Goal: Information Seeking & Learning: Learn about a topic

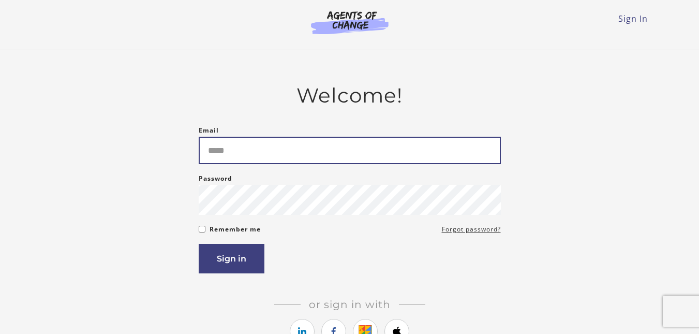
click at [223, 157] on input "Email" at bounding box center [350, 150] width 302 height 27
type input "**********"
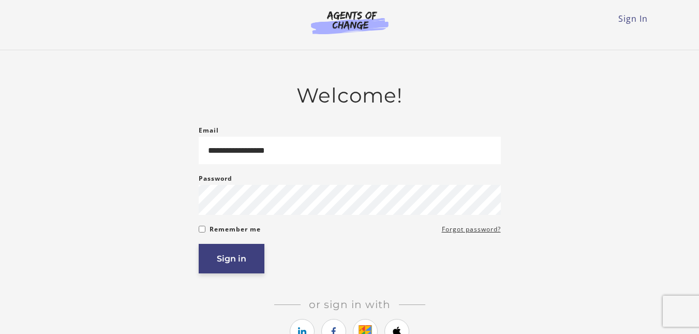
click at [233, 257] on button "Sign in" at bounding box center [232, 258] width 66 height 29
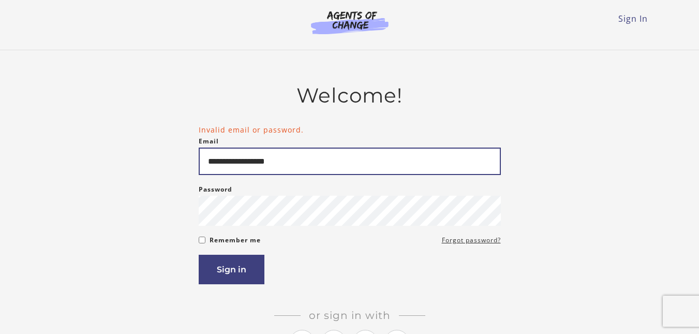
click at [237, 163] on input "**********" at bounding box center [350, 160] width 302 height 27
type input "**********"
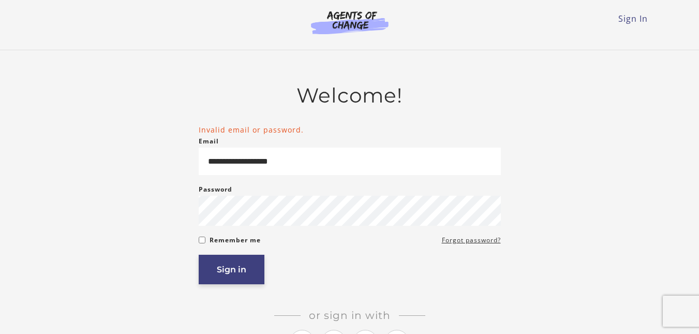
click at [223, 273] on button "Sign in" at bounding box center [232, 268] width 66 height 29
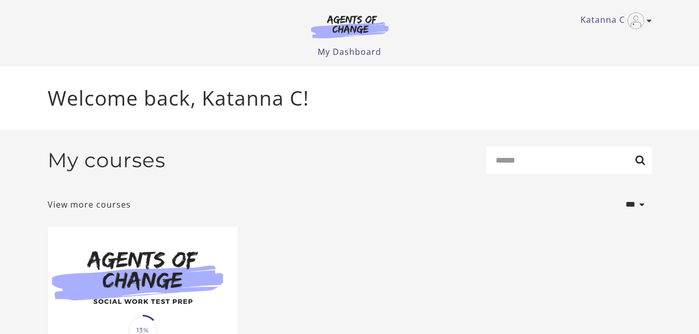
click at [89, 167] on h2 "My courses" at bounding box center [107, 160] width 118 height 24
click at [79, 205] on link "View more courses" at bounding box center [89, 204] width 83 height 12
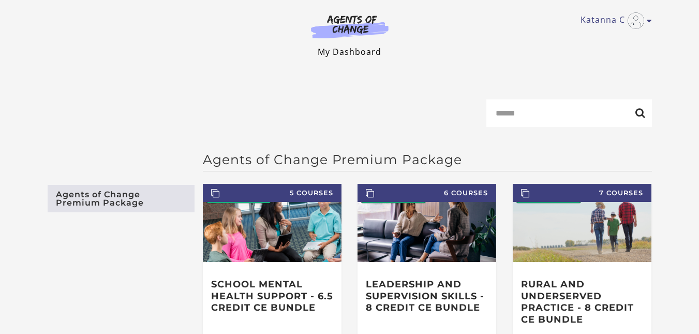
click at [365, 51] on link "My Dashboard" at bounding box center [349, 51] width 64 height 11
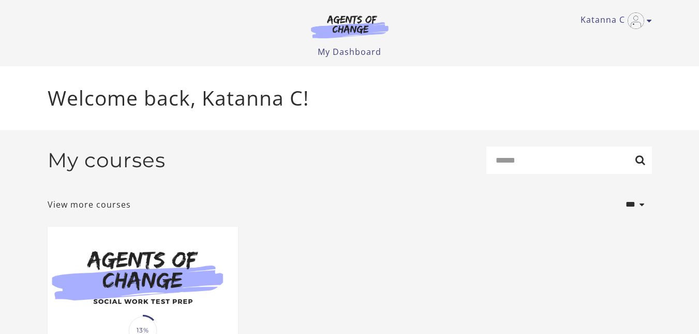
click at [109, 163] on h2 "My courses" at bounding box center [107, 160] width 118 height 24
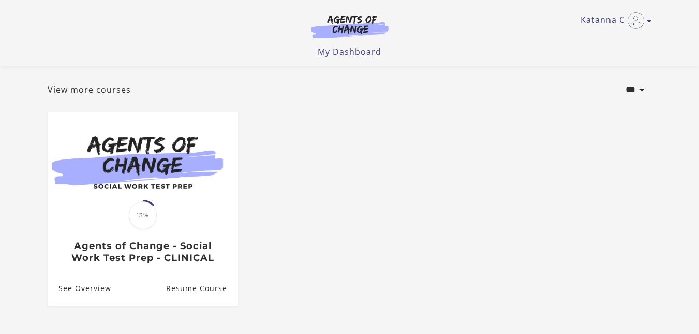
scroll to position [49, 0]
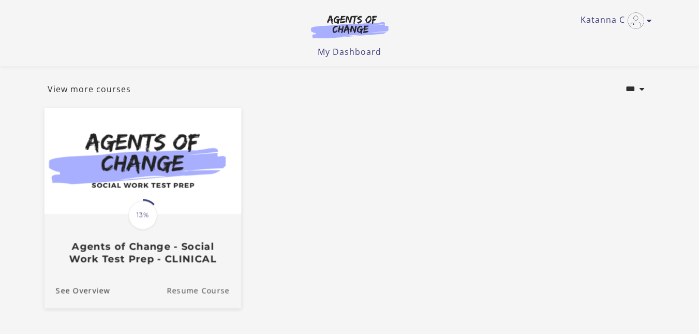
click at [183, 295] on link "Resume Course" at bounding box center [204, 290] width 74 height 35
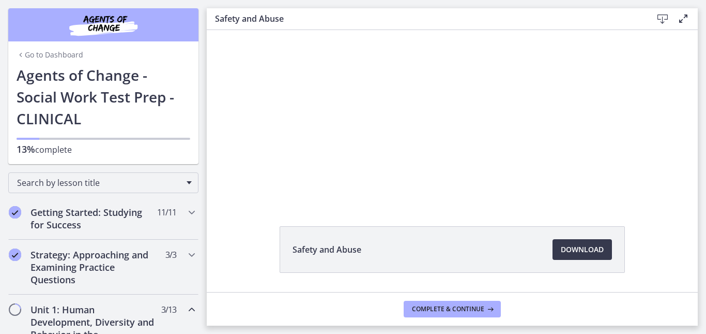
scroll to position [35, 0]
click at [13, 309] on span "Chapters" at bounding box center [15, 309] width 10 height 10
click at [53, 314] on h2 "Unit 1: Human Development, Diversity and Behavior in the Environment" at bounding box center [94, 328] width 126 height 50
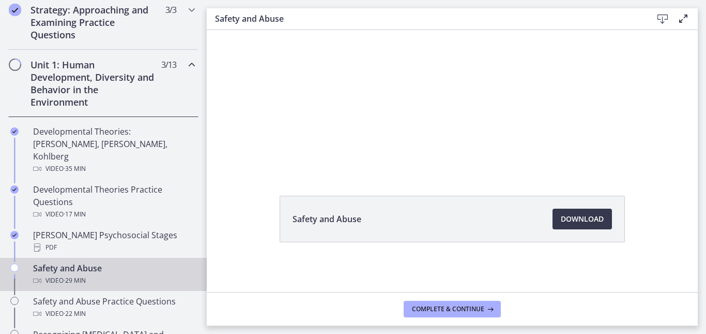
scroll to position [211, 0]
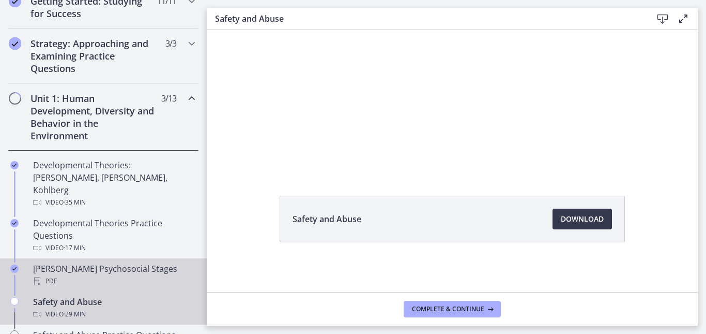
click at [48, 275] on div "PDF" at bounding box center [113, 281] width 161 height 12
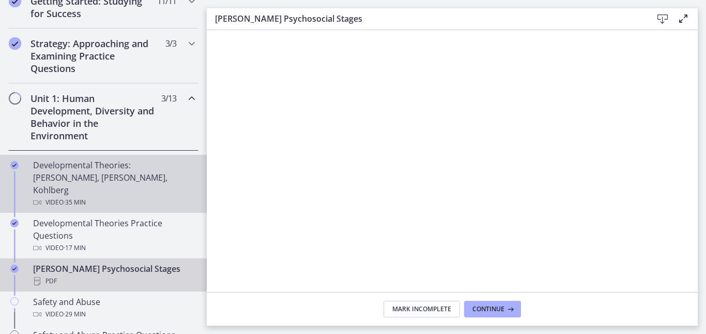
click at [63, 176] on div "Developmental Theories: Erikson, Piaget, Kohlberg Video · 35 min" at bounding box center [113, 184] width 161 height 50
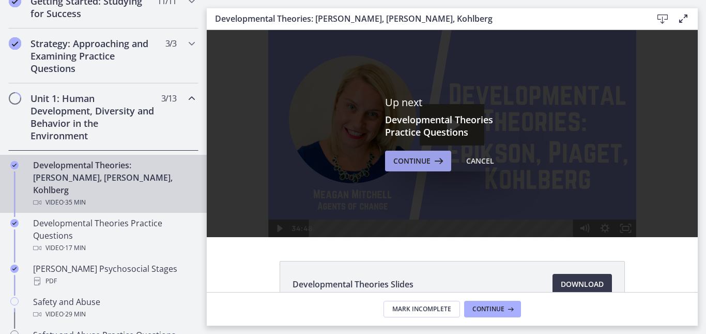
click at [414, 155] on span "Continue" at bounding box center [412, 161] width 37 height 12
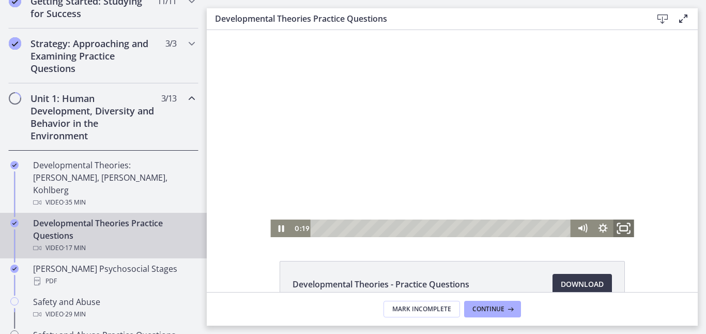
click at [620, 227] on rect "Fullscreen" at bounding box center [623, 227] width 7 height 5
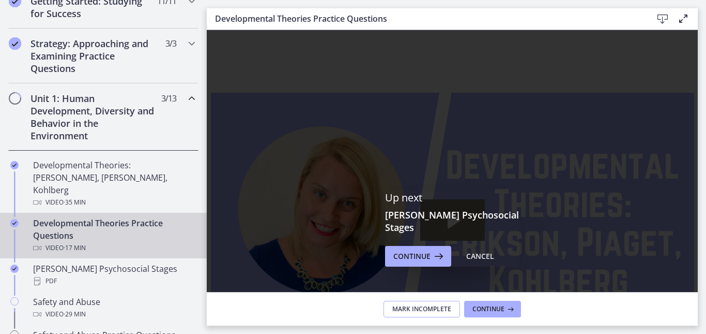
click at [405, 309] on span "Mark Incomplete" at bounding box center [421, 309] width 59 height 8
